Goal: Task Accomplishment & Management: Complete application form

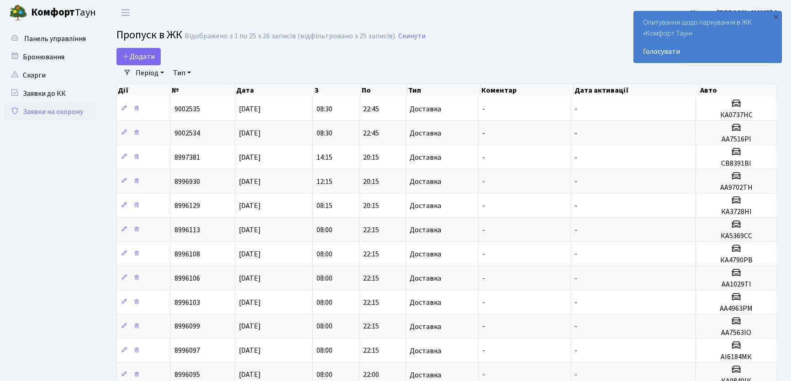
select select "25"
click at [125, 59] on icon at bounding box center [125, 55] width 7 height 7
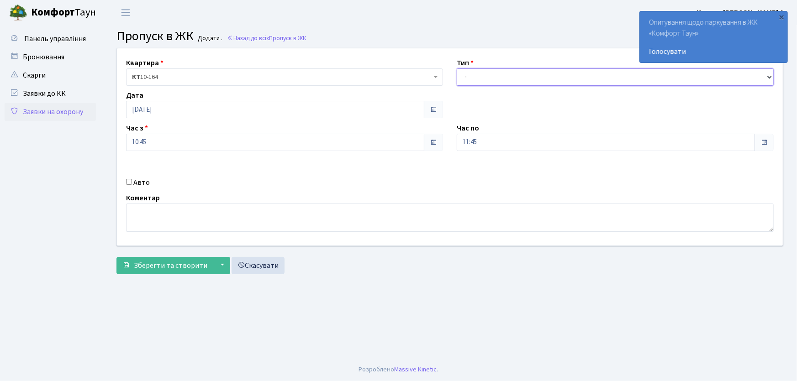
click at [470, 79] on select "- Доставка Таксі Гості Сервіс" at bounding box center [614, 76] width 317 height 17
select select "1"
click at [456, 68] on select "- Доставка Таксі Гості Сервіс" at bounding box center [614, 76] width 317 height 17
drag, startPoint x: 484, startPoint y: 138, endPoint x: 456, endPoint y: 146, distance: 29.0
click at [456, 146] on input "11:45" at bounding box center [605, 142] width 298 height 17
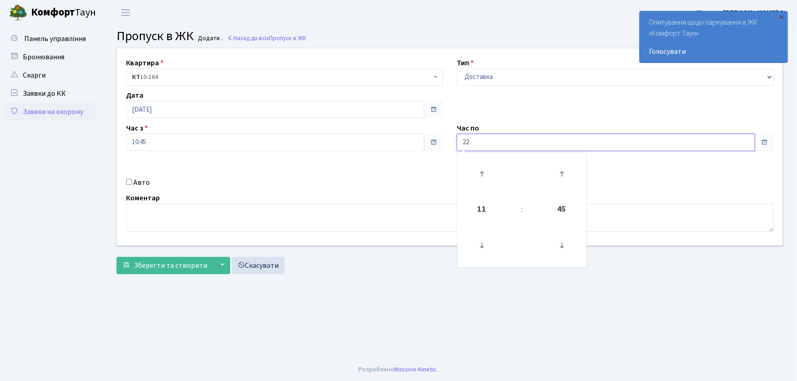
click at [116, 257] on button "Зберегти та створити" at bounding box center [164, 265] width 97 height 17
type input "22:00"
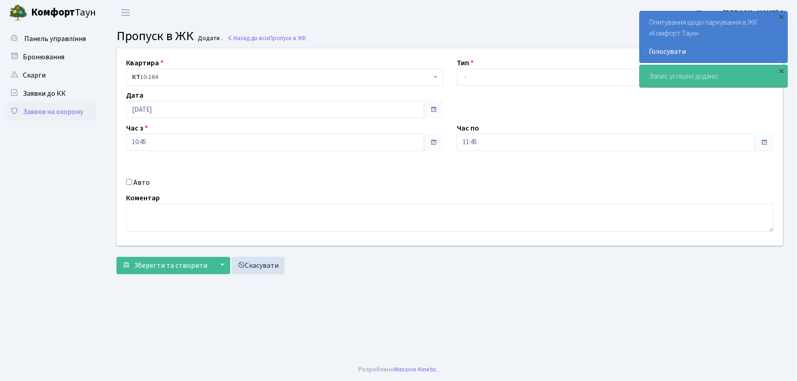
click at [71, 110] on link "Заявки на охорону" at bounding box center [50, 112] width 91 height 18
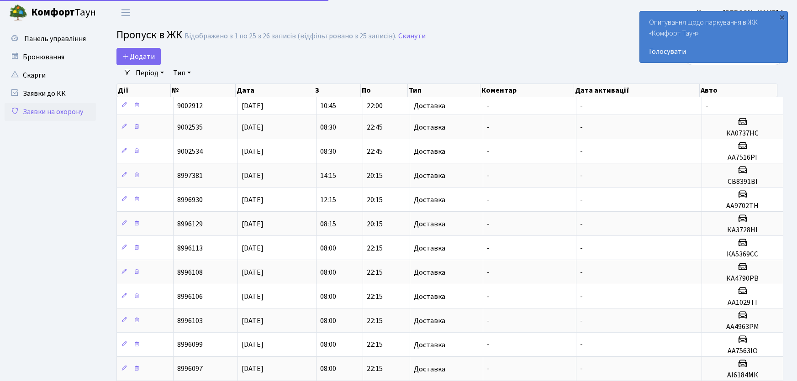
select select "25"
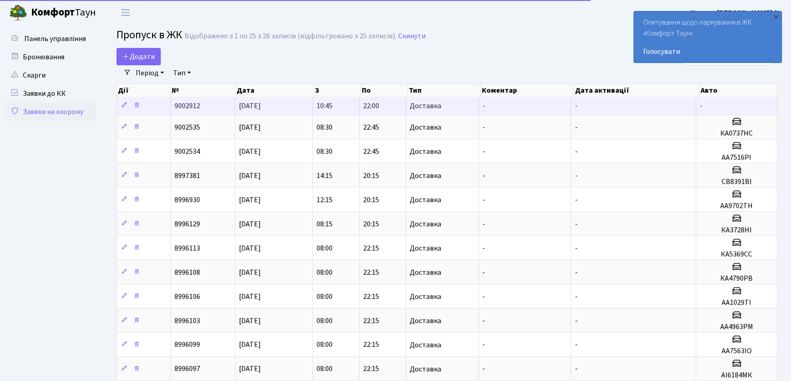
click at [153, 102] on td at bounding box center [144, 106] width 54 height 18
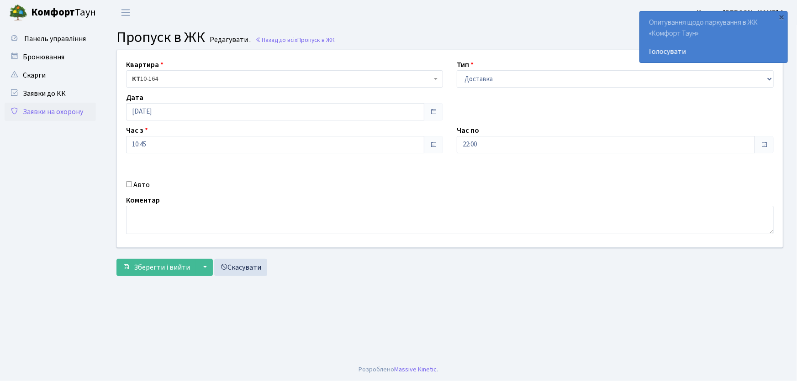
click at [127, 185] on input "Авто" at bounding box center [129, 184] width 6 height 6
checkbox input "true"
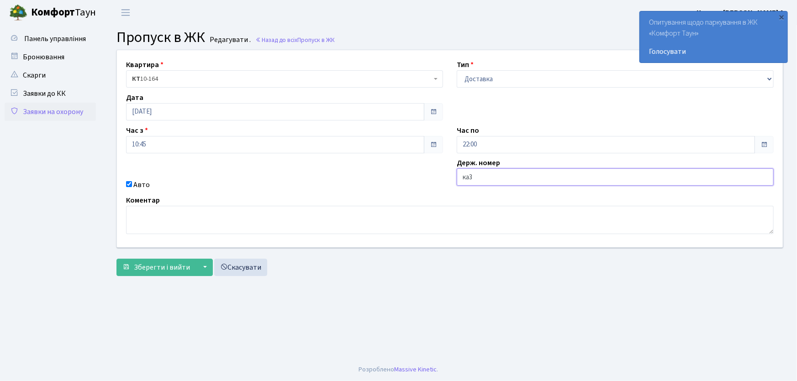
type input "ка3845мо"
click at [116, 259] on button "Зберегти і вийти" at bounding box center [155, 267] width 79 height 17
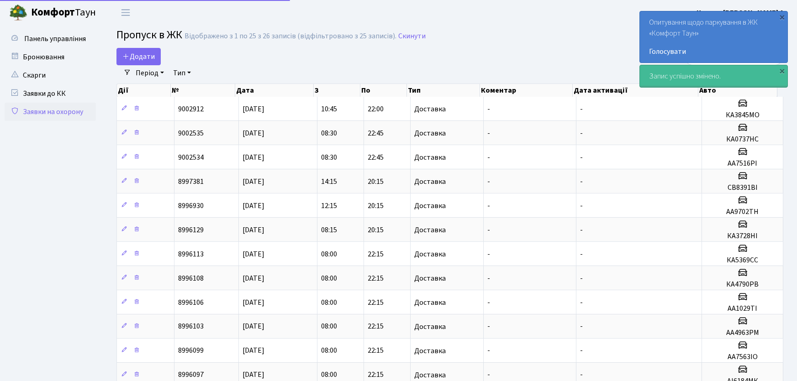
select select "25"
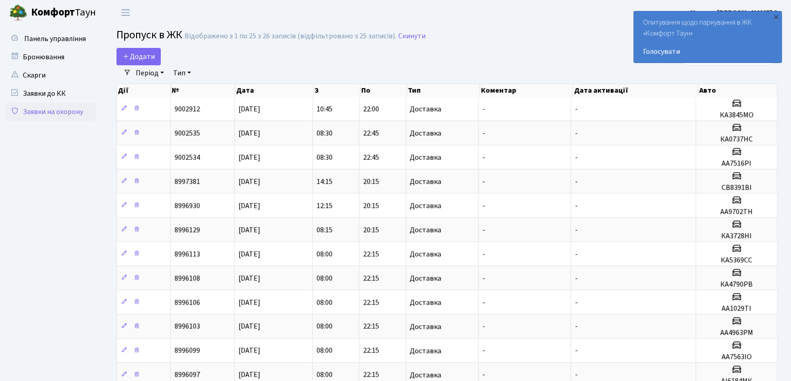
click at [80, 314] on ul "Панель управління" at bounding box center [50, 383] width 91 height 706
click at [142, 59] on span "Додати" at bounding box center [138, 57] width 32 height 10
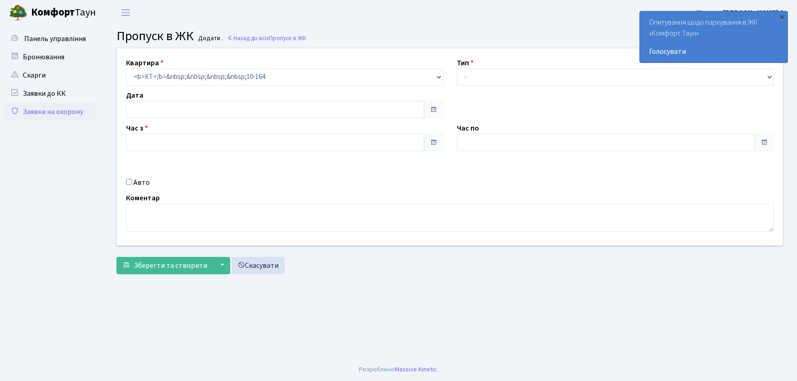
type input "[DATE]"
type input "11:00"
type input "12:00"
click at [486, 73] on select "- Доставка Таксі Гості Сервіс" at bounding box center [614, 76] width 317 height 17
select select "1"
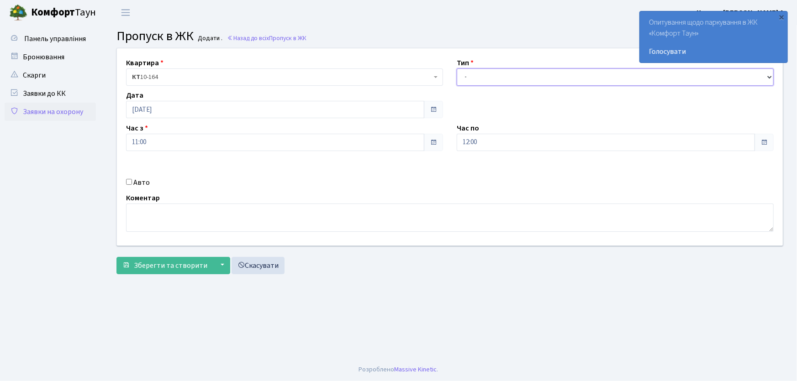
click at [456, 68] on select "- Доставка Таксі Гості Сервіс" at bounding box center [614, 76] width 317 height 17
drag, startPoint x: 479, startPoint y: 139, endPoint x: 459, endPoint y: 140, distance: 20.6
click at [456, 140] on div "Час по 12:00 12 : 00 00 01 02 03 04 05 06 07 08 09 10 11 12 13 14 15 16 17 18 1…" at bounding box center [615, 137] width 330 height 28
type input "22:00"
click at [128, 182] on input "Авто" at bounding box center [129, 182] width 6 height 6
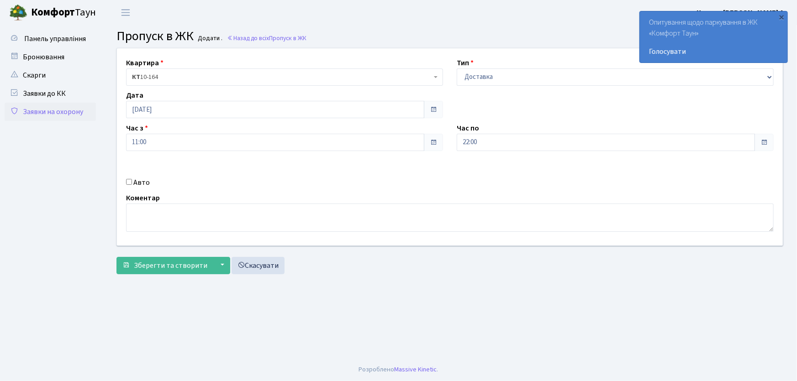
checkbox input "true"
type input "r"
type input "КА1053НМ"
click at [116, 257] on button "Зберегти та створити" at bounding box center [164, 265] width 97 height 17
click at [317, 342] on main "Admin Пропуск в ЖК Додати Пропуск в ЖК Додати . Назад до всіх Пропуск в ЖК Квар…" at bounding box center [450, 191] width 694 height 333
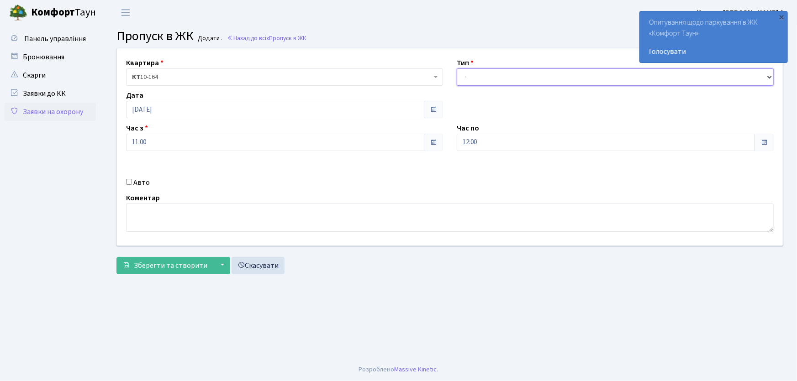
drag, startPoint x: 480, startPoint y: 76, endPoint x: 480, endPoint y: 81, distance: 5.0
click at [480, 78] on select "- Доставка Таксі Гості Сервіс" at bounding box center [614, 76] width 317 height 17
select select "1"
click at [456, 68] on select "- Доставка Таксі Гості Сервіс" at bounding box center [614, 76] width 317 height 17
drag, startPoint x: 443, startPoint y: 148, endPoint x: 426, endPoint y: 154, distance: 17.9
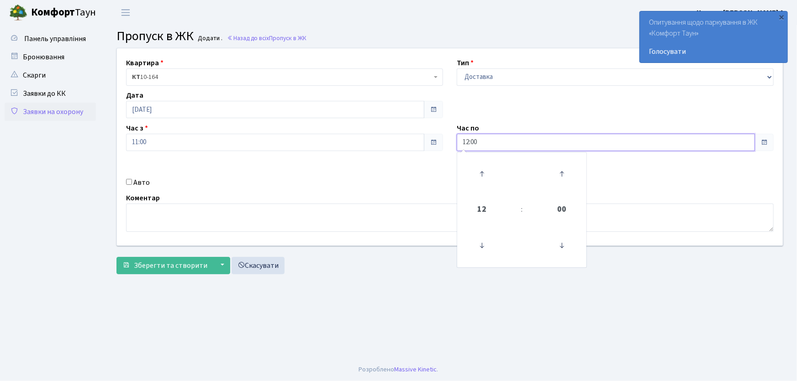
click at [439, 149] on div "Квартира <b>КТ</b>&nbsp;&nbsp;&nbsp;&nbsp;10-164 КТ 10-164 Тип - Доставка Таксі…" at bounding box center [449, 146] width 679 height 197
type input "22:00"
click at [129, 182] on input "Авто" at bounding box center [129, 182] width 6 height 6
checkbox input "true"
type input "АТ2281АО"
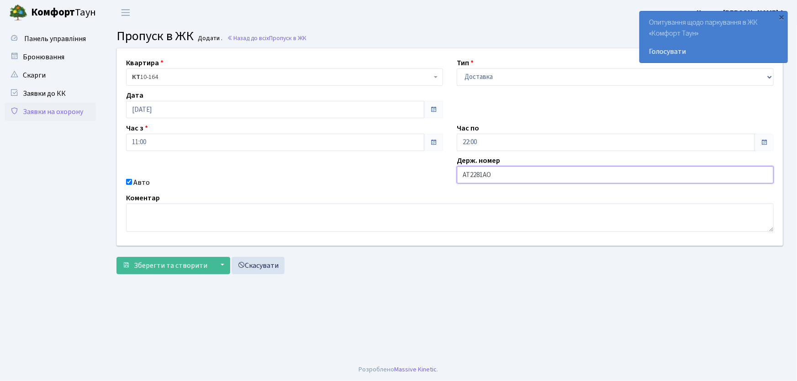
click at [503, 178] on input "АТ2281АО" at bounding box center [614, 174] width 317 height 17
click at [401, 178] on div "Авто" at bounding box center [284, 182] width 330 height 11
click at [173, 273] on button "Зберегти та створити" at bounding box center [164, 265] width 97 height 17
